Goal: Task Accomplishment & Management: Use online tool/utility

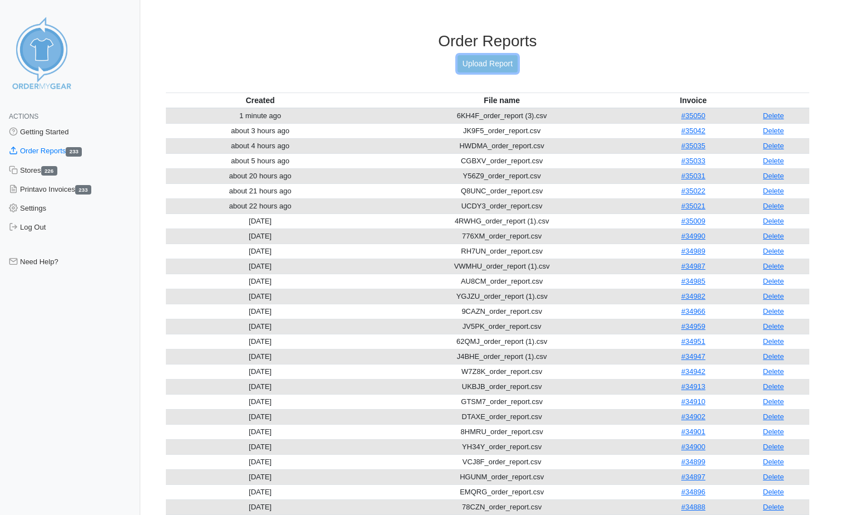
click at [468, 63] on link "Upload Report" at bounding box center [488, 63] width 60 height 17
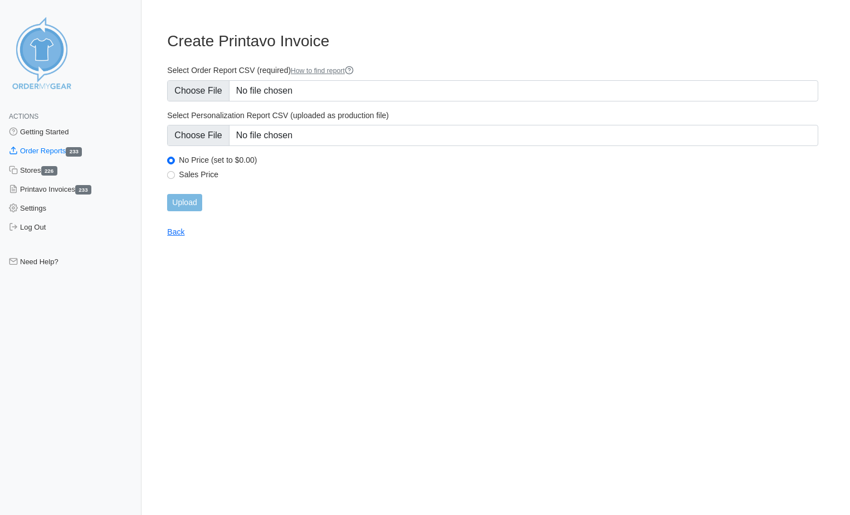
type input "C:\fakepath\W6736_order_report.csv"
click at [190, 199] on input "Upload" at bounding box center [184, 202] width 35 height 17
